Goal: Task Accomplishment & Management: Manage account settings

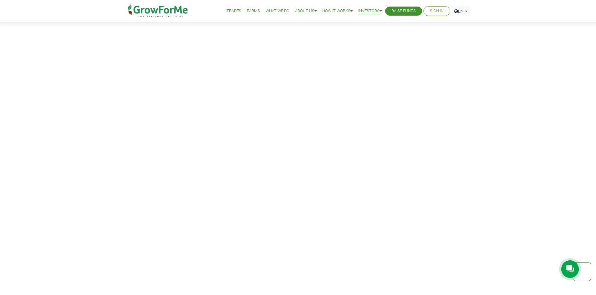
click at [440, 9] on link "Sign In" at bounding box center [437, 11] width 14 height 7
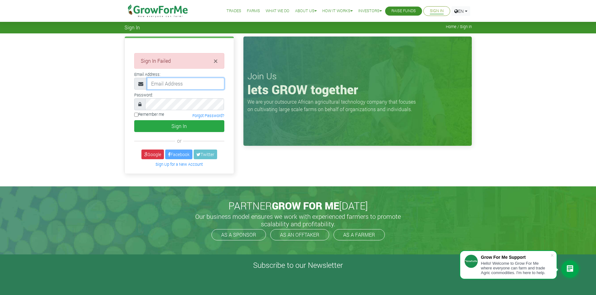
click at [159, 83] on input "email" at bounding box center [185, 84] width 77 height 12
paste input "6QR2l"
paste input "233550397131@growforme.com"
drag, startPoint x: 165, startPoint y: 84, endPoint x: 136, endPoint y: 70, distance: 32.2
click at [149, 83] on input "6QR2l 233550397131@growforme.com" at bounding box center [185, 84] width 77 height 12
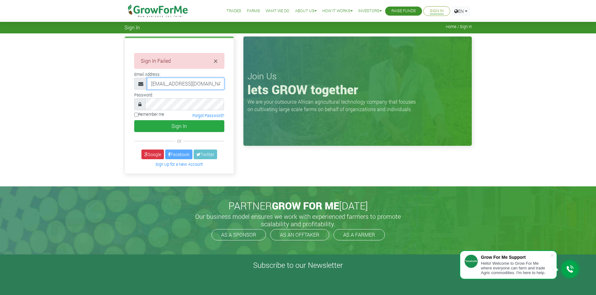
type input "233550397131@growforme.com"
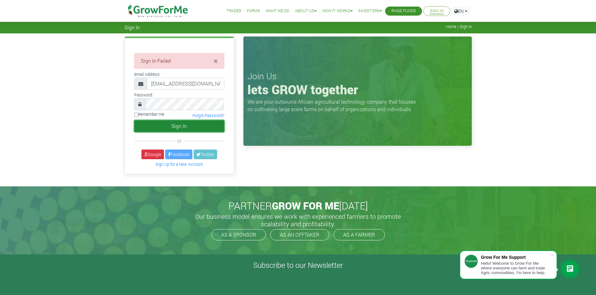
click at [160, 129] on button "Sign In" at bounding box center [179, 126] width 90 height 12
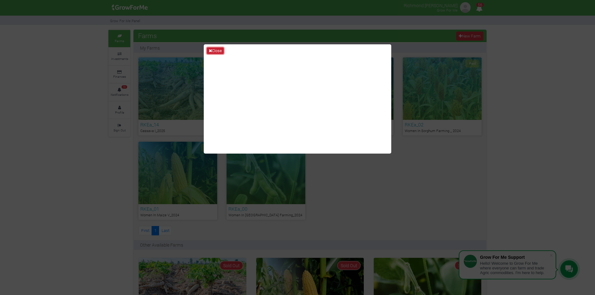
click at [210, 50] on icon at bounding box center [210, 51] width 3 height 4
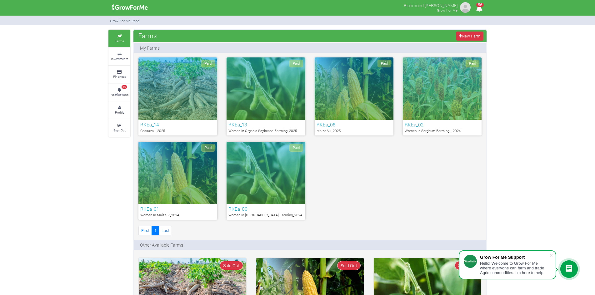
click at [198, 97] on div "Paid" at bounding box center [178, 89] width 79 height 63
click at [113, 60] on small "Investments" at bounding box center [119, 59] width 17 height 4
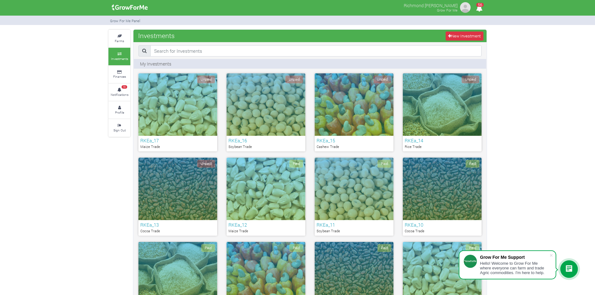
click at [348, 113] on div "Unpaid" at bounding box center [354, 104] width 79 height 63
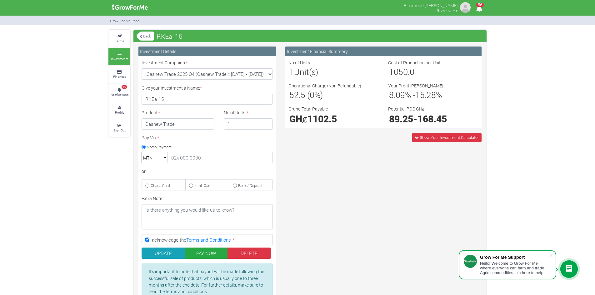
click at [144, 37] on link "Back" at bounding box center [146, 36] width 18 height 10
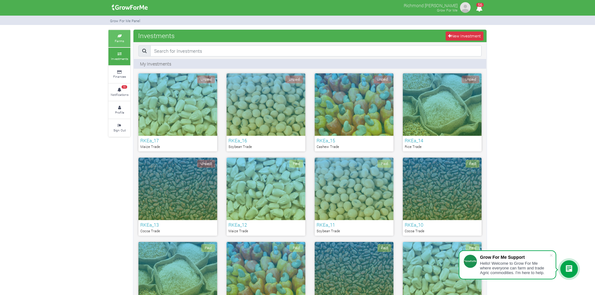
click at [119, 42] on small "Farms" at bounding box center [119, 41] width 9 height 4
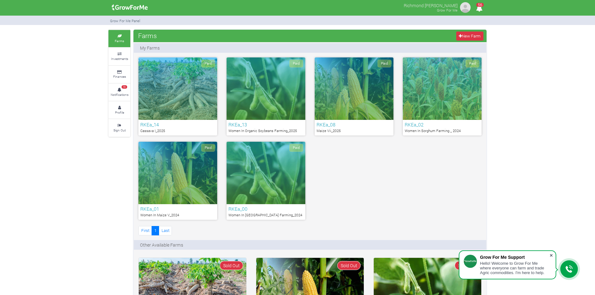
click at [553, 257] on span at bounding box center [551, 256] width 6 height 6
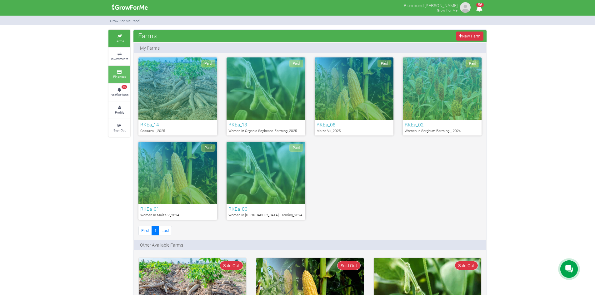
click at [121, 66] on link "Finances" at bounding box center [120, 74] width 22 height 17
